Goal: Task Accomplishment & Management: Manage account settings

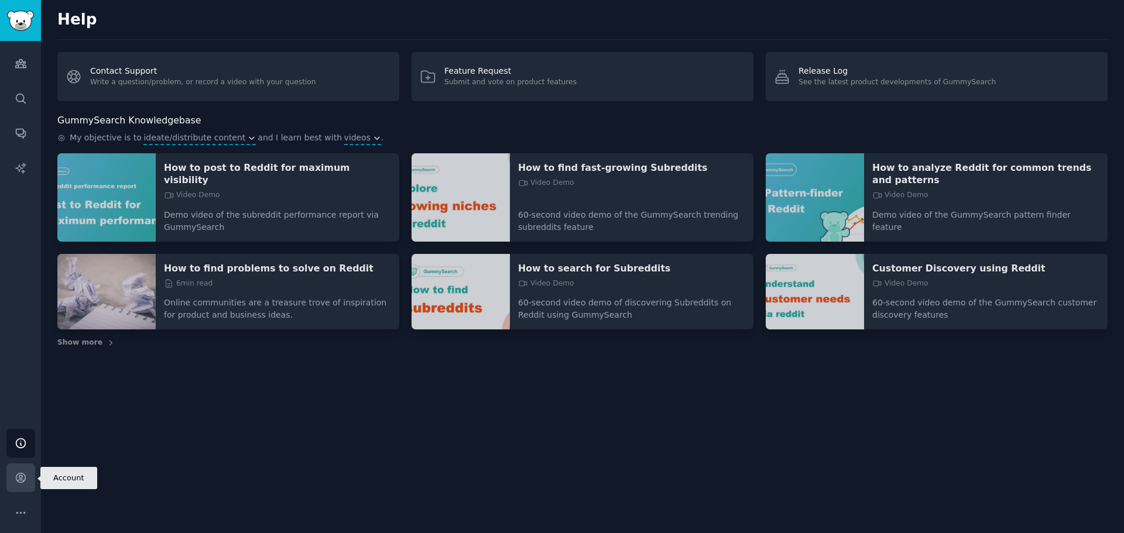
click at [22, 479] on icon "Sidebar" at bounding box center [21, 478] width 12 height 12
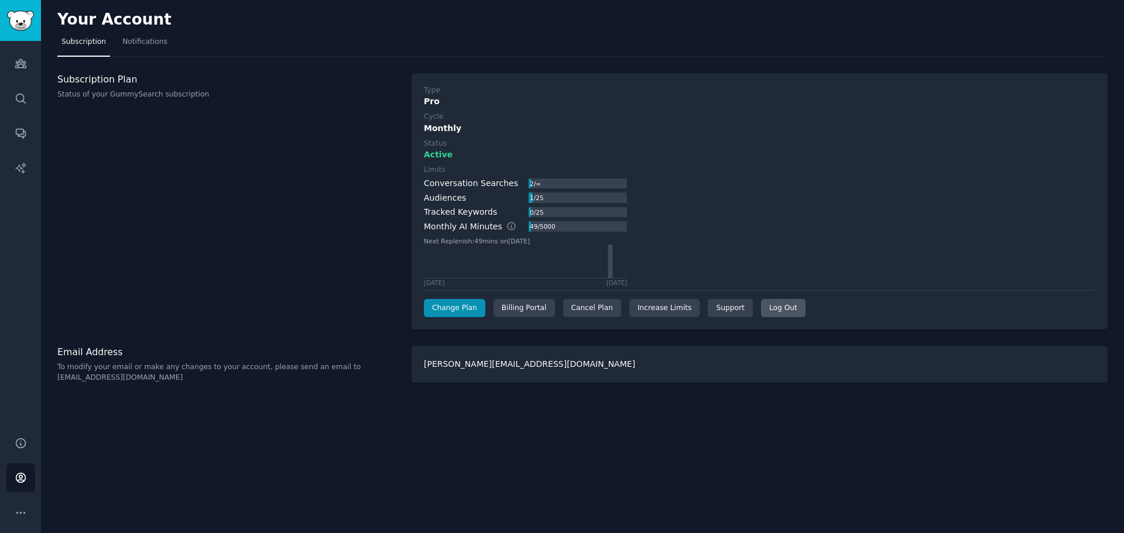
click at [761, 306] on div "Log Out" at bounding box center [783, 308] width 44 height 19
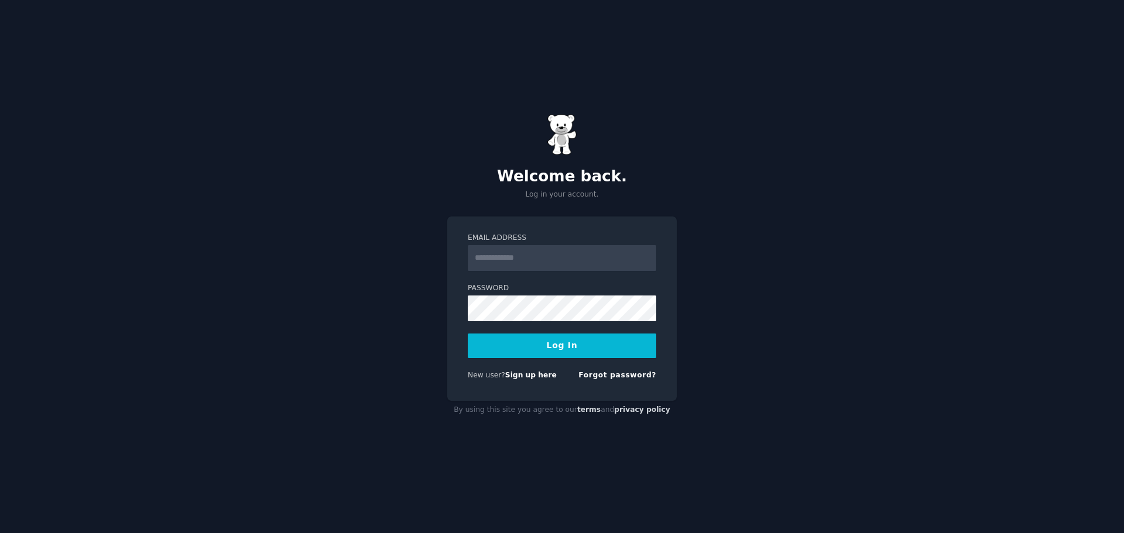
click at [531, 258] on input "Email Address" at bounding box center [562, 258] width 188 height 26
type input "**********"
click at [550, 343] on button "Log In" at bounding box center [562, 346] width 188 height 25
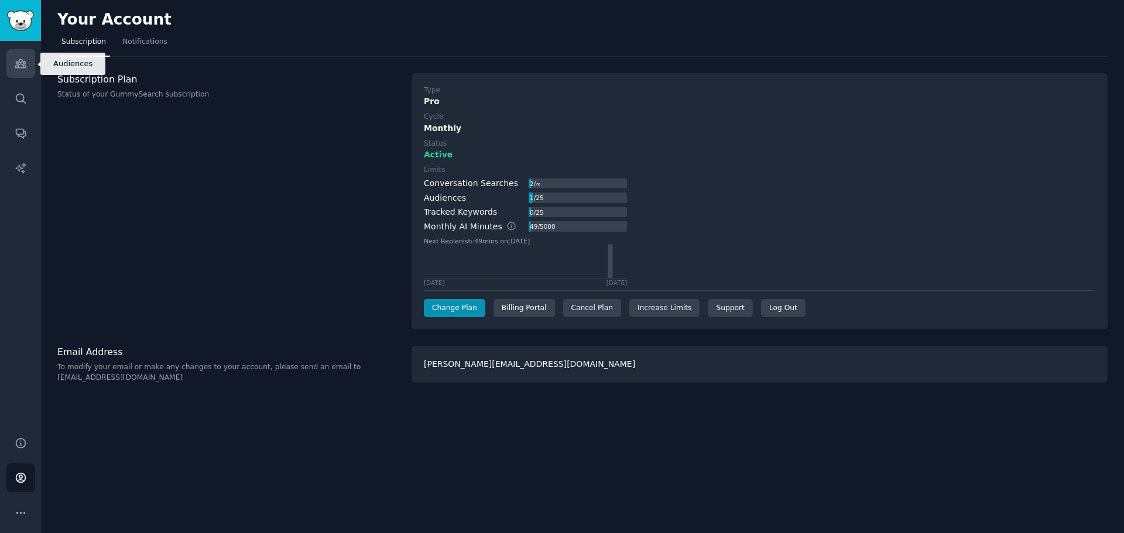
click at [25, 65] on icon "Sidebar" at bounding box center [20, 64] width 11 height 8
